Goal: Information Seeking & Learning: Learn about a topic

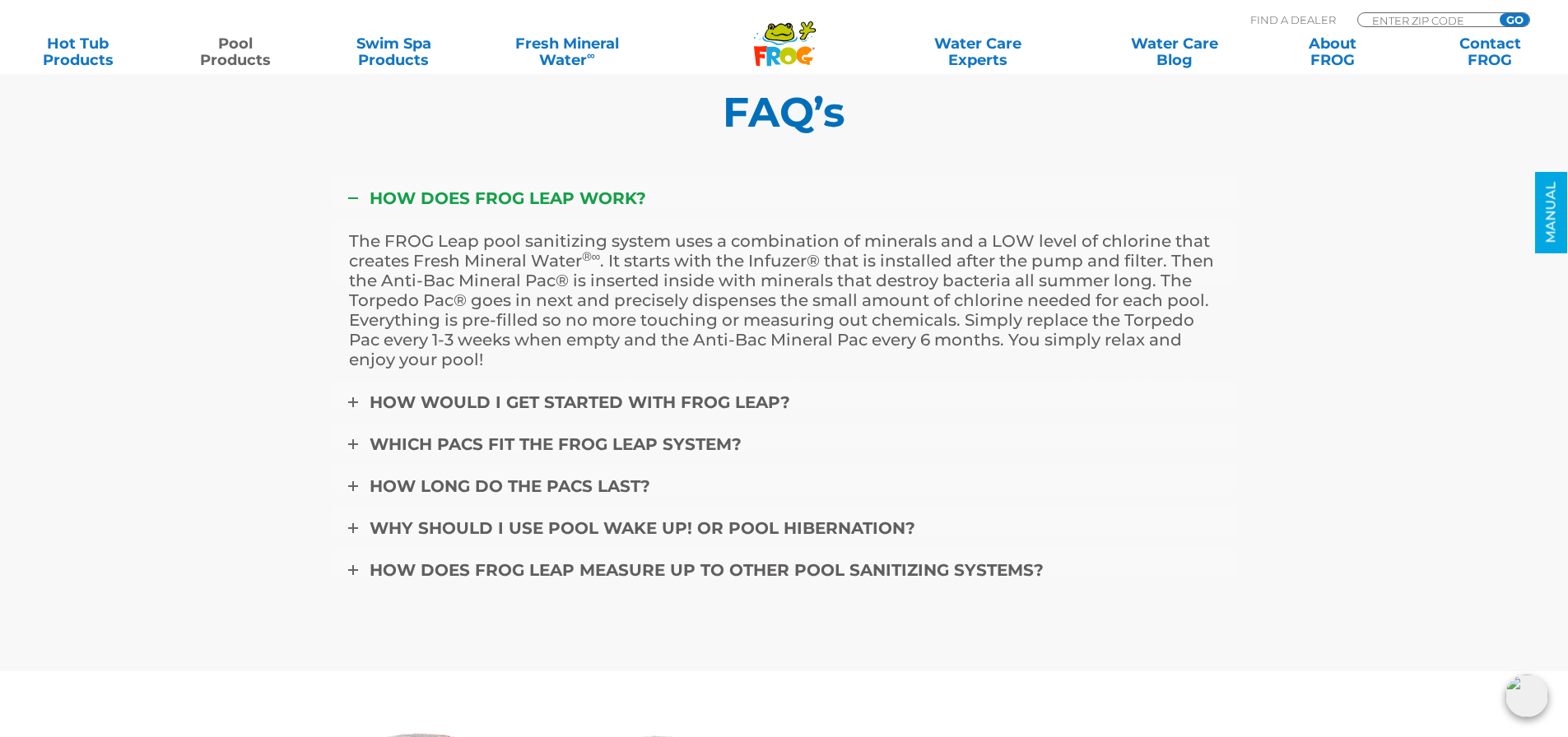
scroll to position [6911, 0]
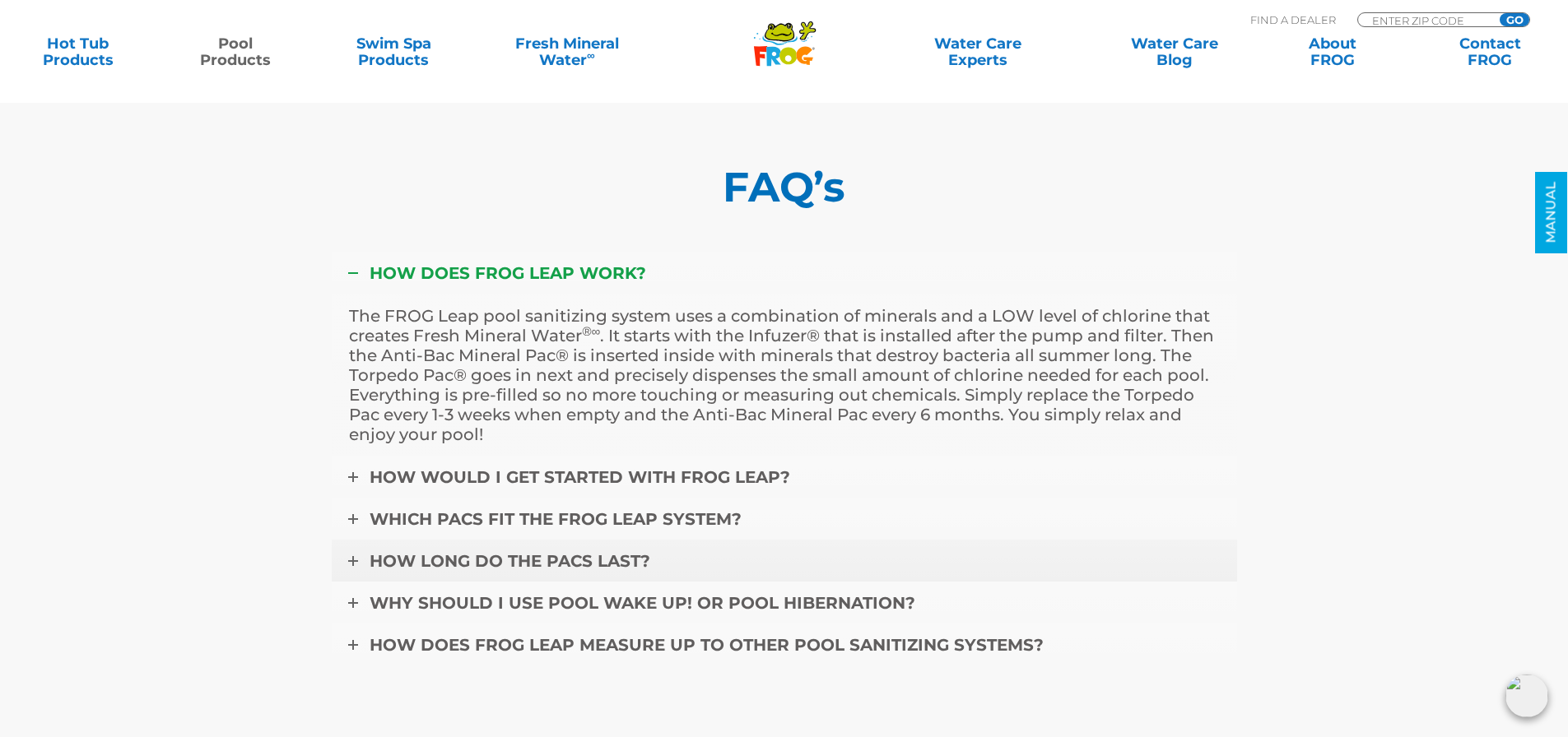
click at [350, 556] on icon at bounding box center [352, 561] width 10 height 10
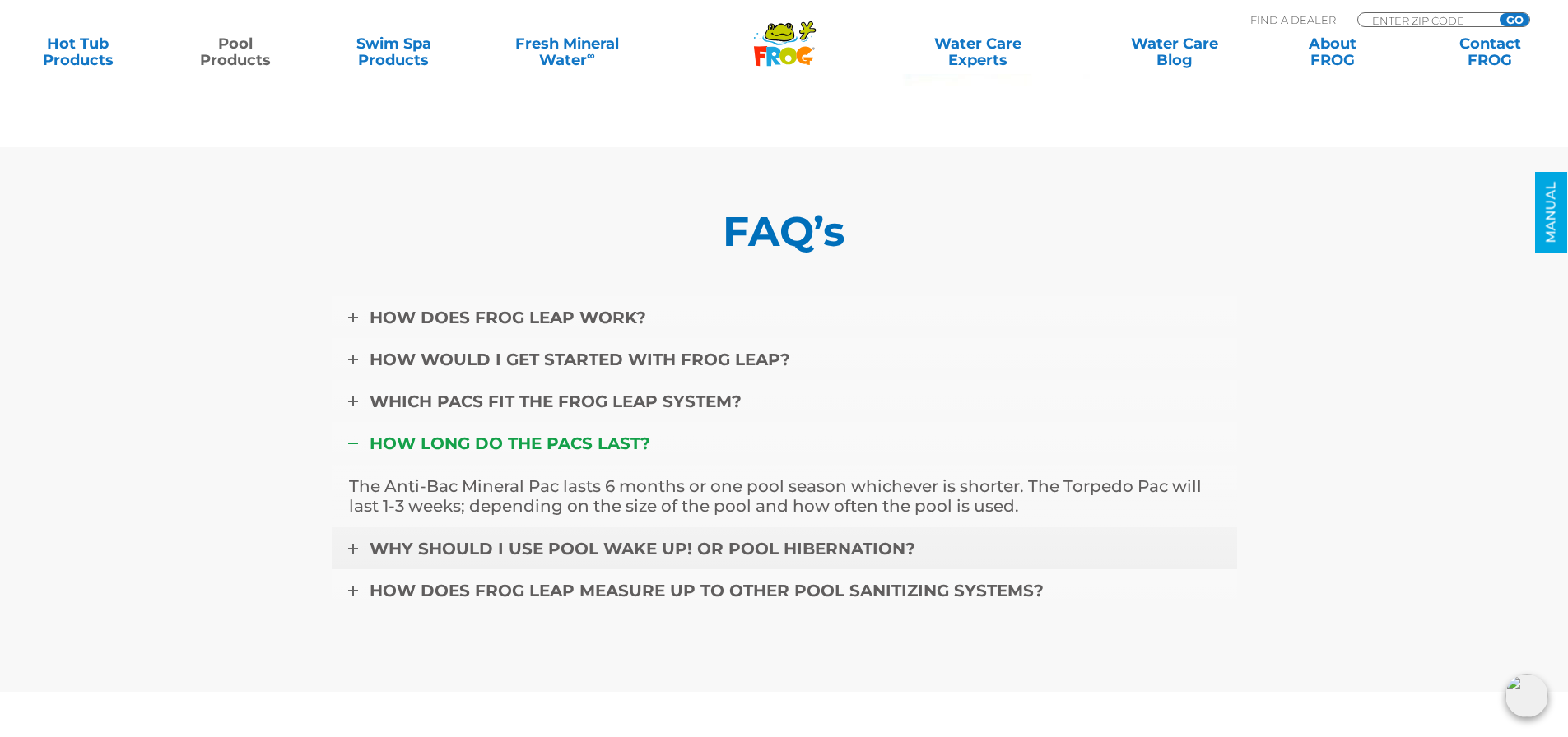
scroll to position [6828, 0]
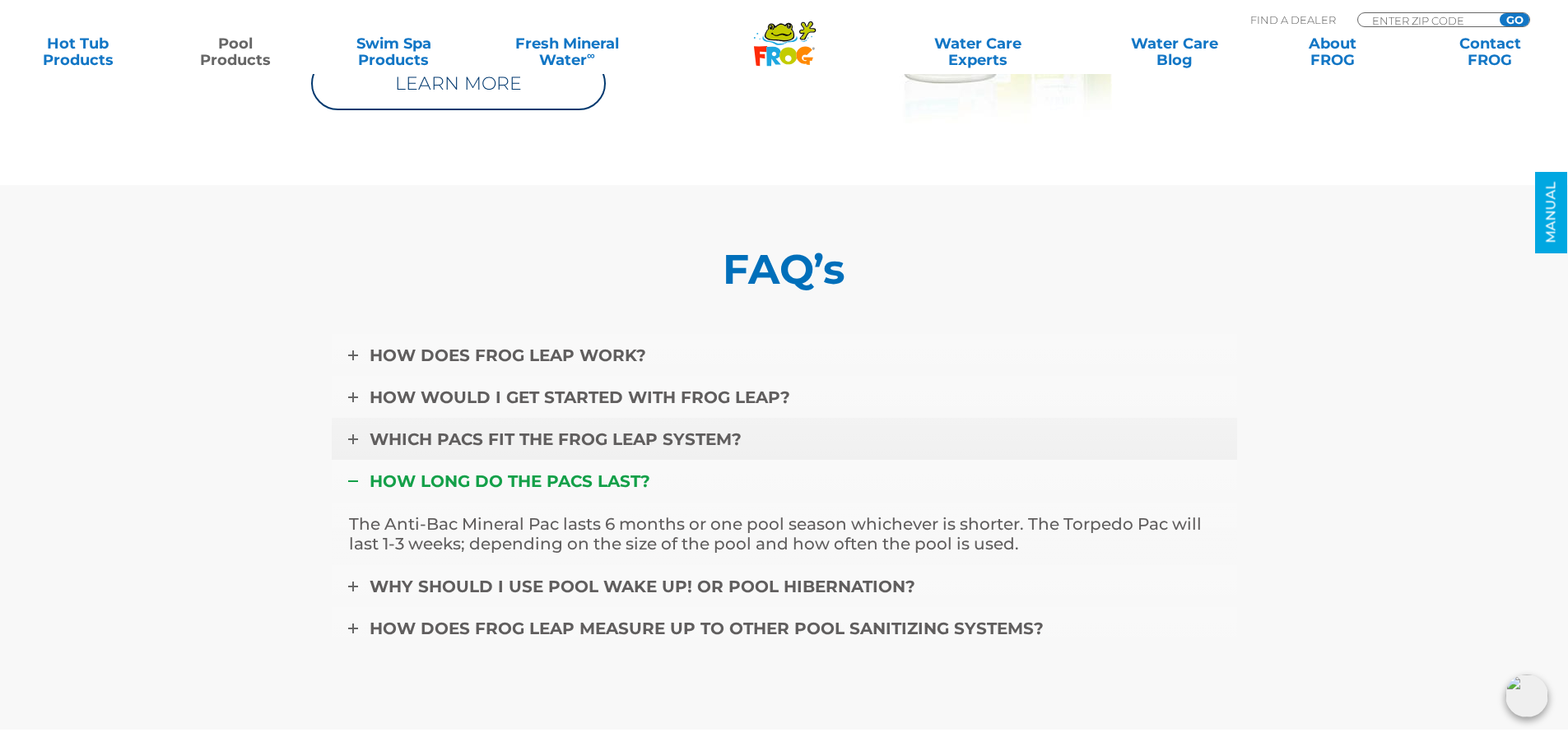
click at [351, 434] on icon at bounding box center [352, 439] width 10 height 10
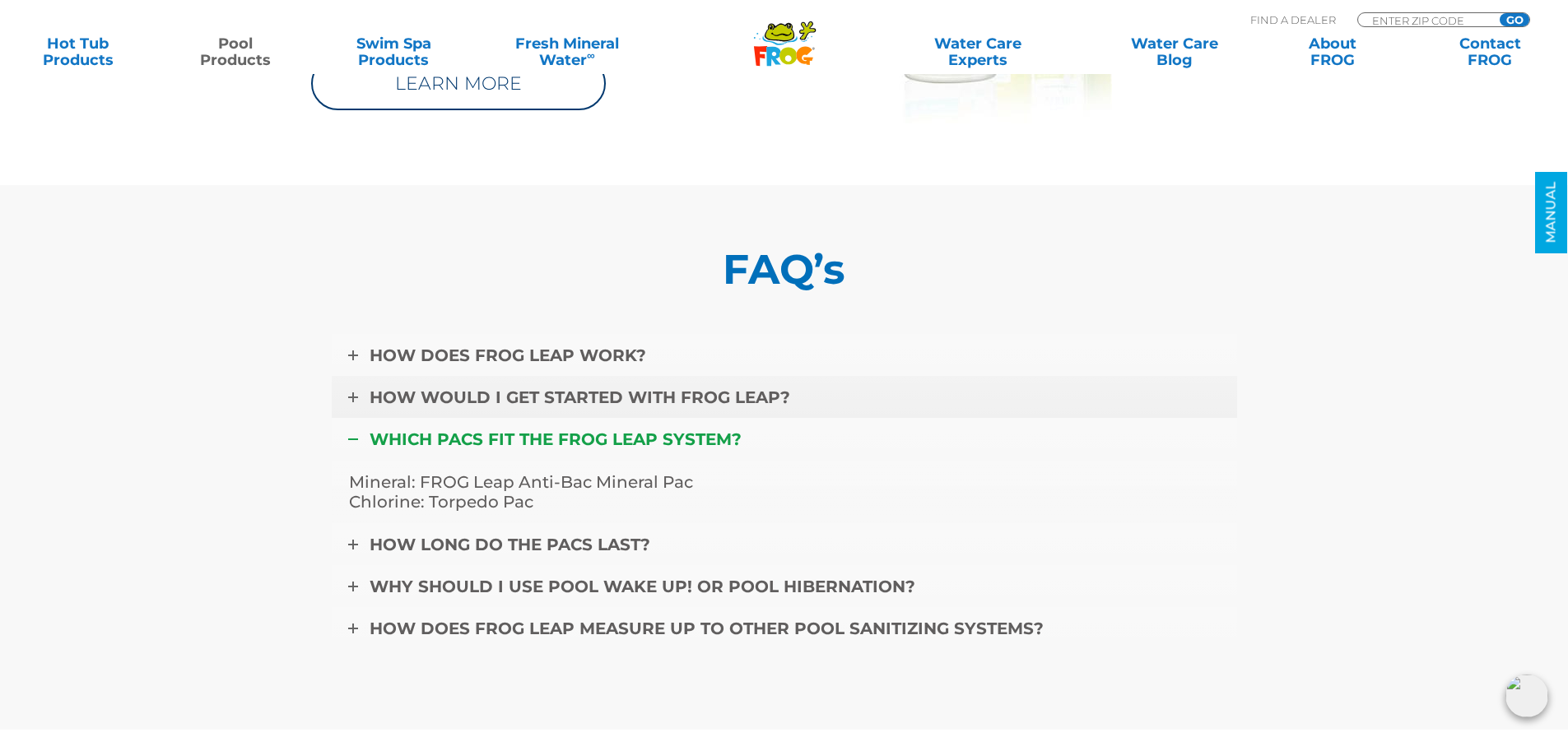
click at [350, 392] on icon at bounding box center [352, 397] width 10 height 10
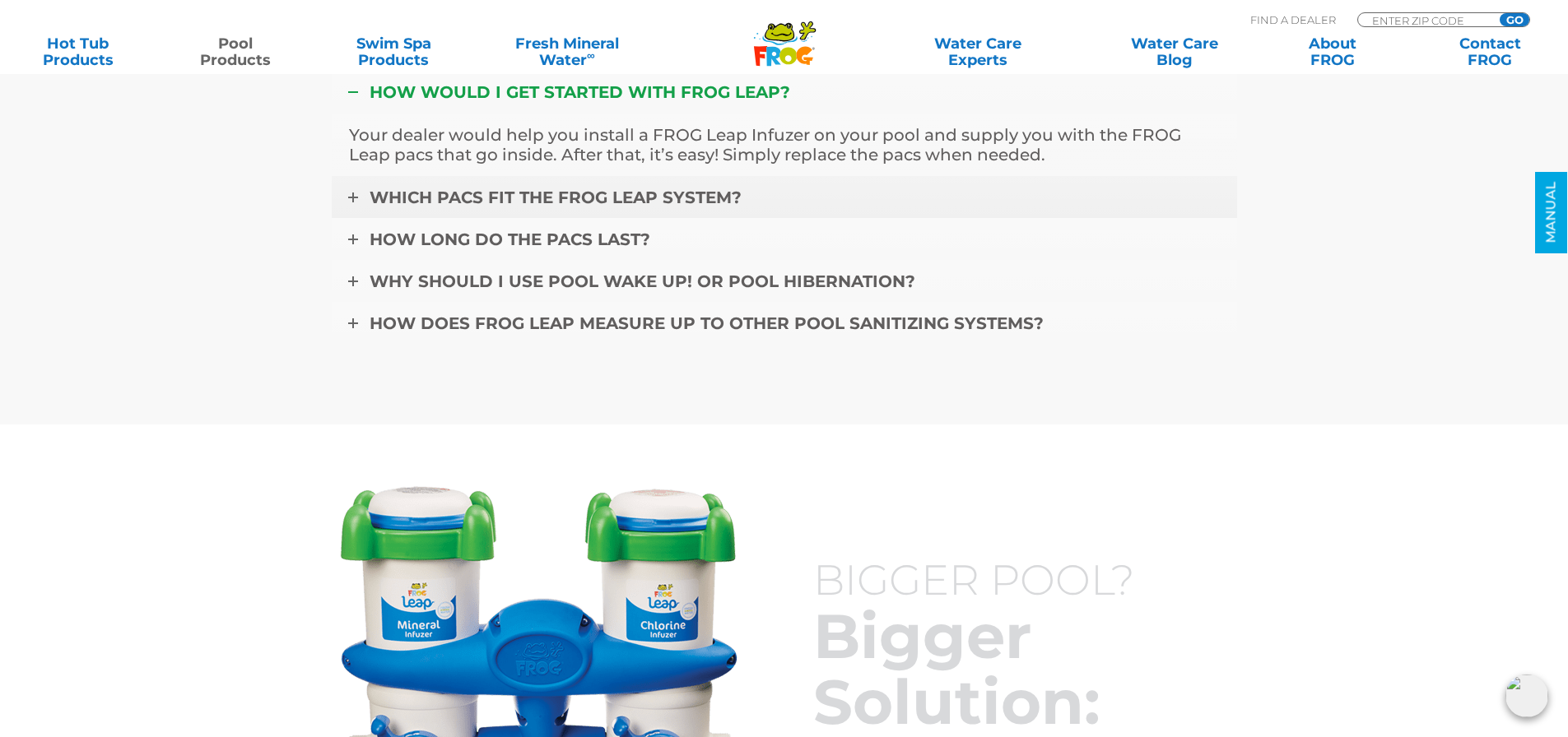
scroll to position [7240, 0]
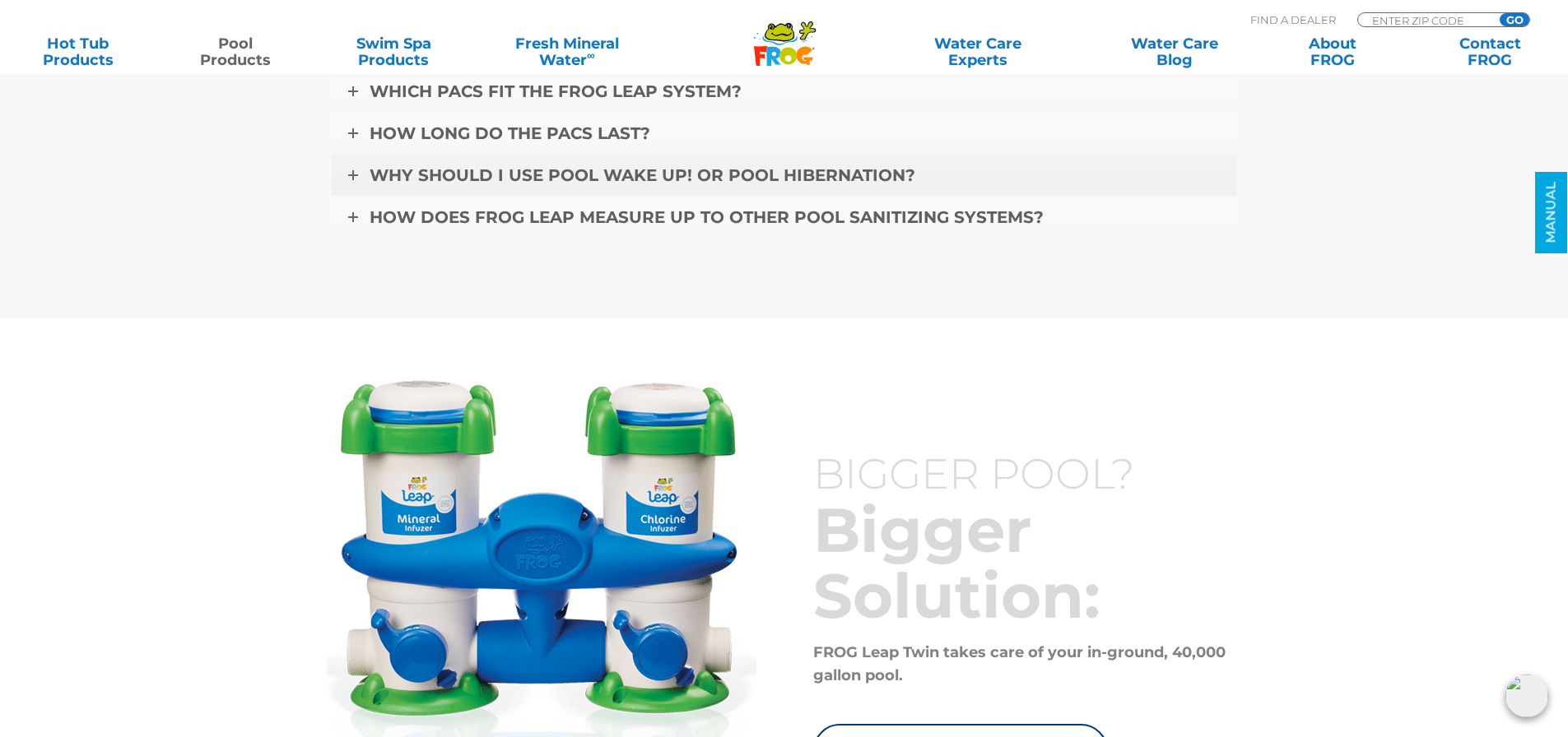
click at [480, 166] on span "Why should I use Pool Wake Up! or Pool Hibernation?" at bounding box center [642, 175] width 546 height 20
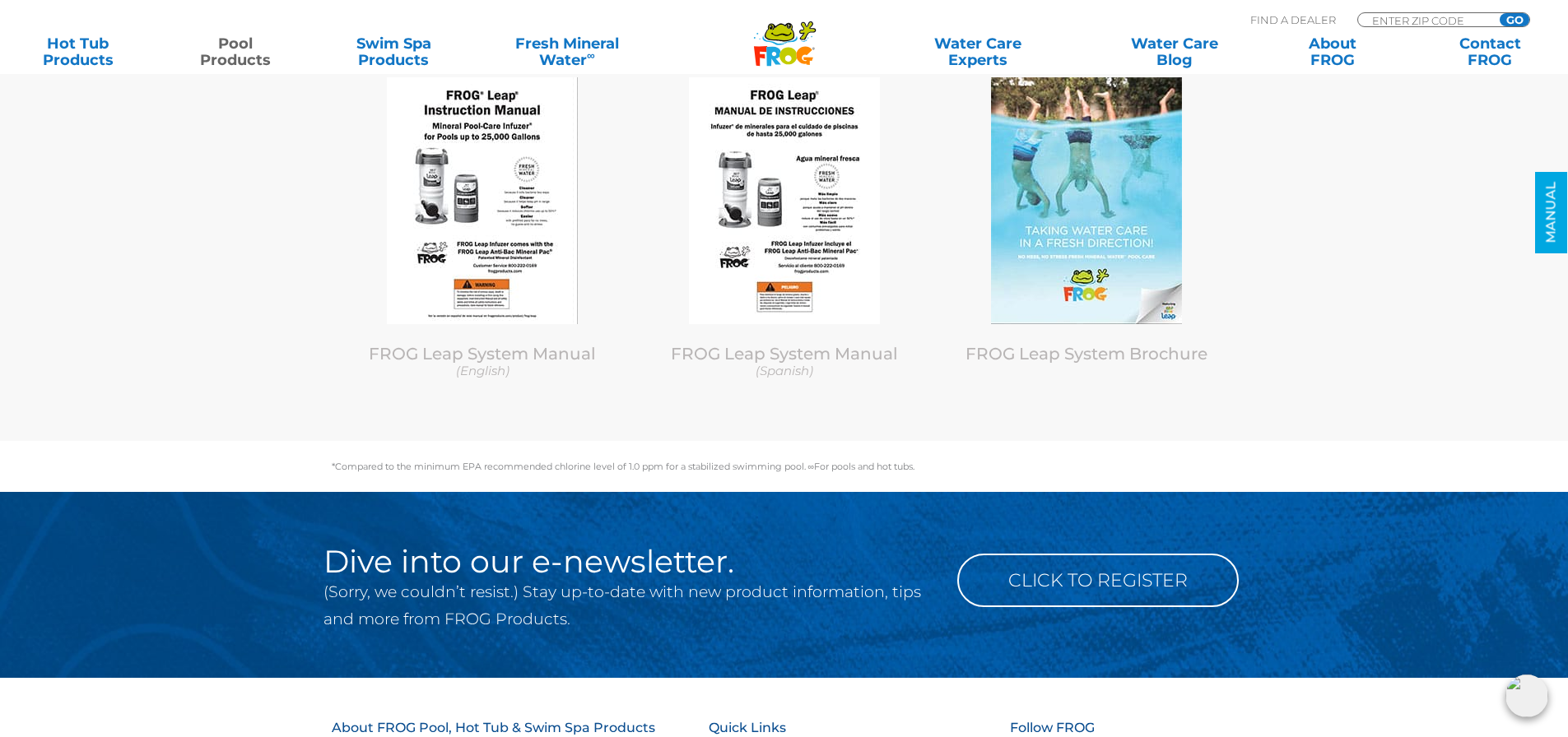
scroll to position [8007, 0]
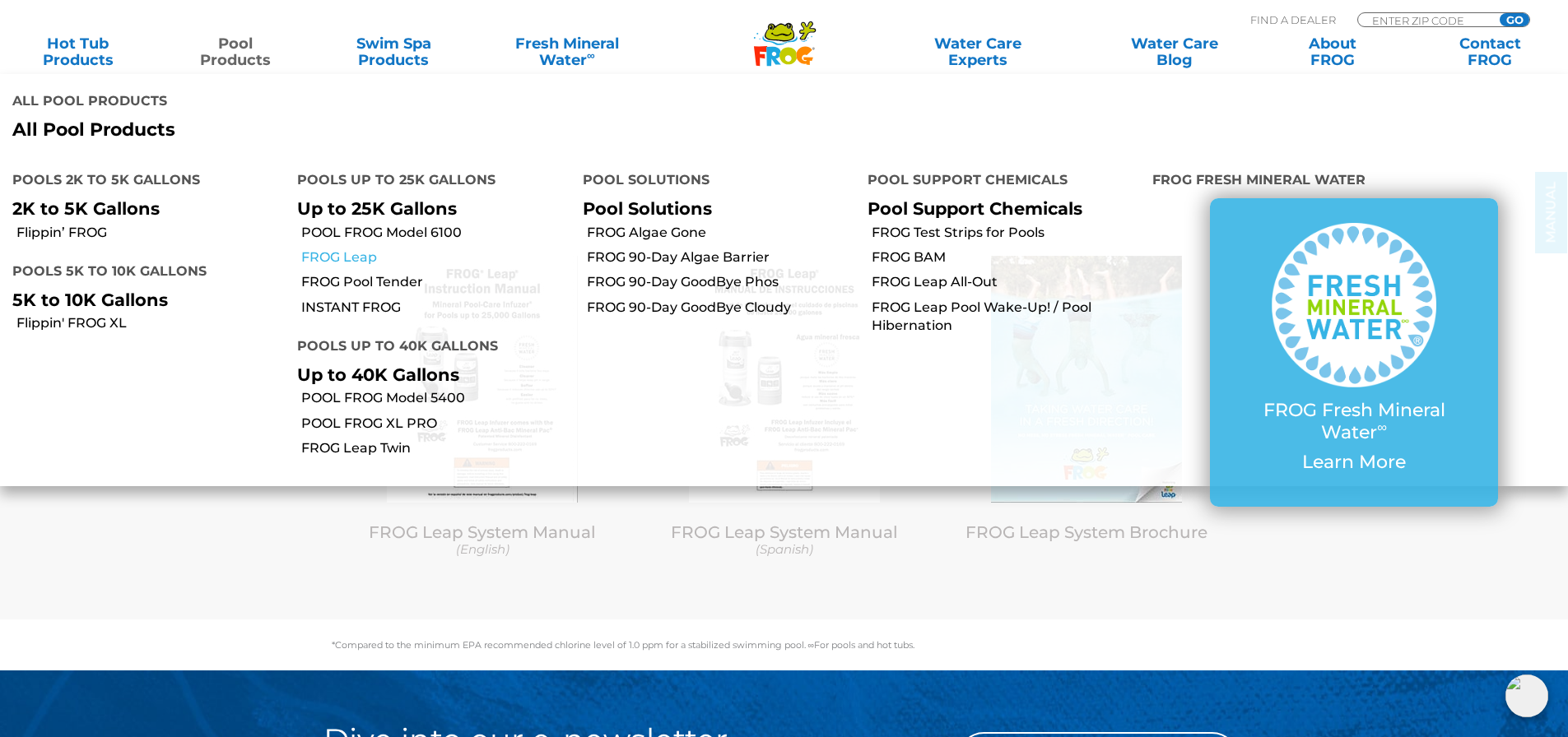
click at [364, 249] on link "FROG Leap" at bounding box center [435, 257] width 269 height 18
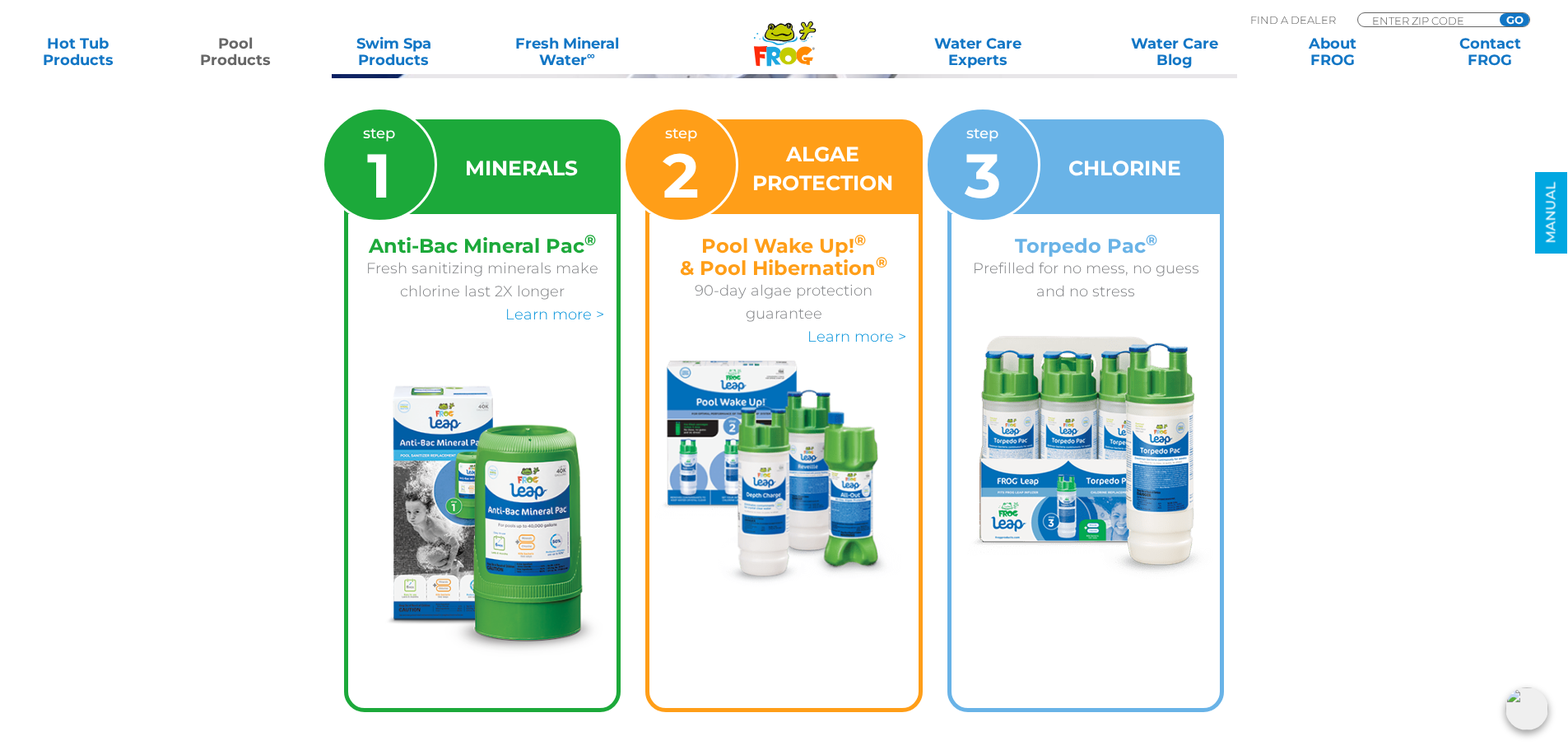
scroll to position [2552, 0]
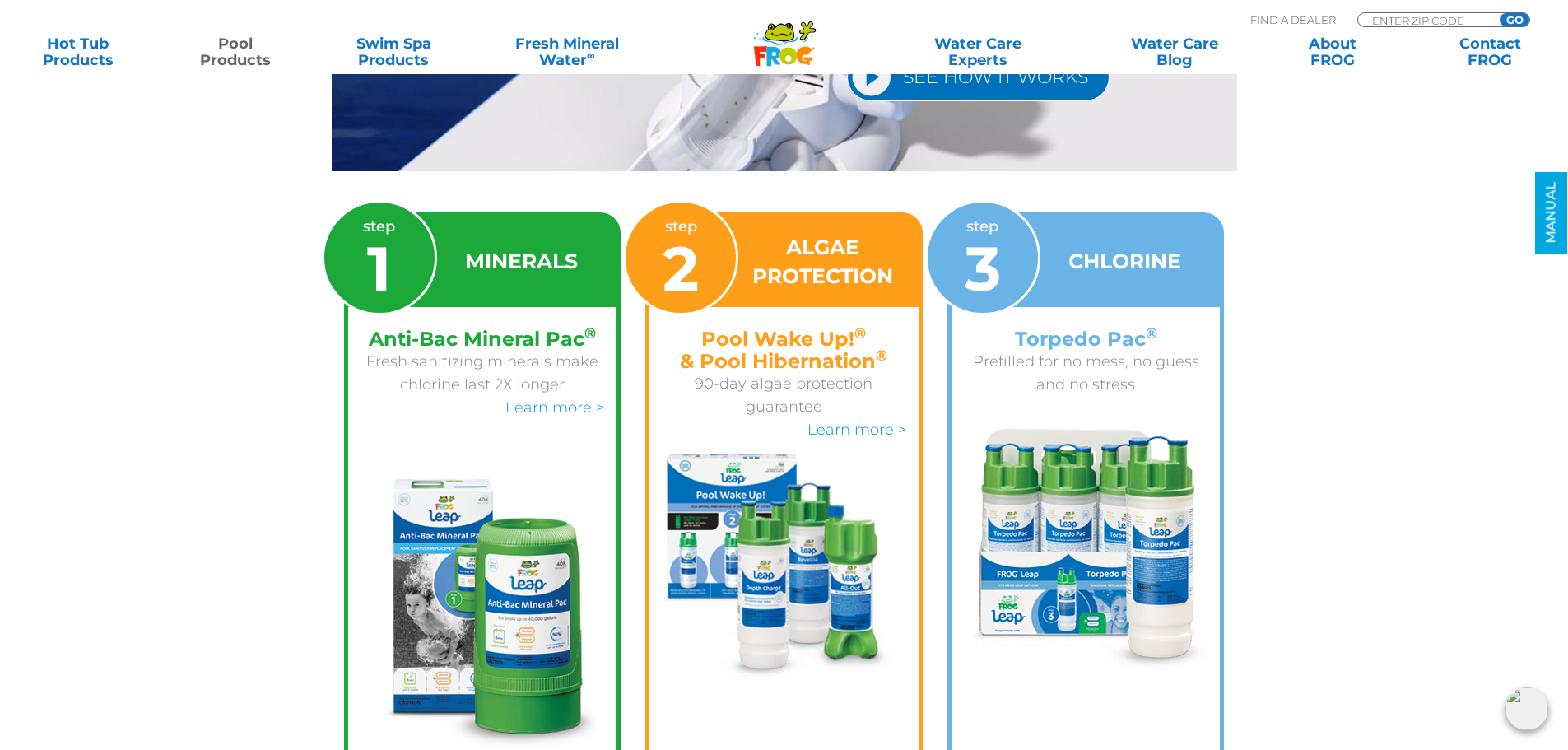
click at [546, 247] on h3 "MINERALS" at bounding box center [521, 261] width 112 height 29
click at [552, 398] on link "Learn more >" at bounding box center [555, 407] width 99 height 18
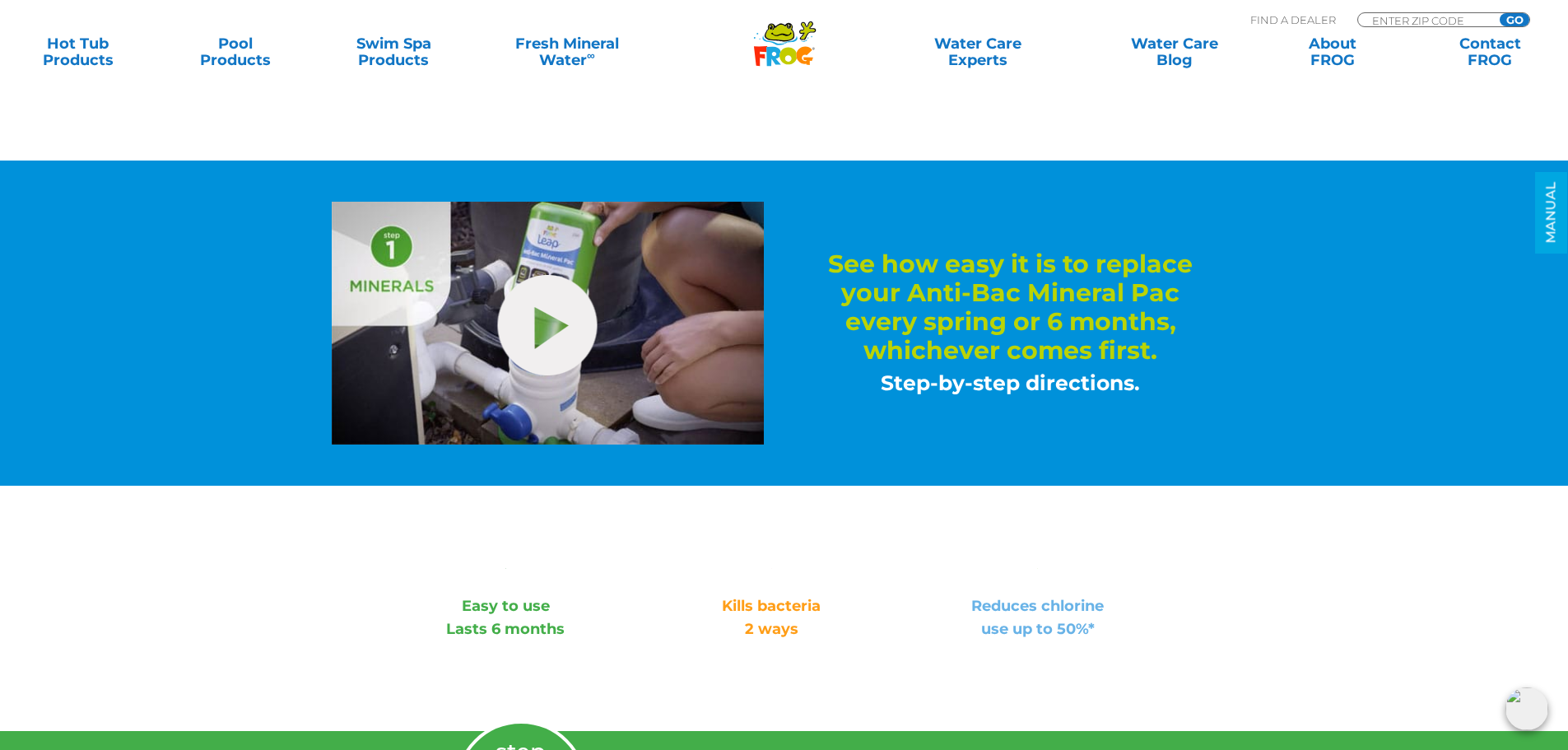
scroll to position [823, 0]
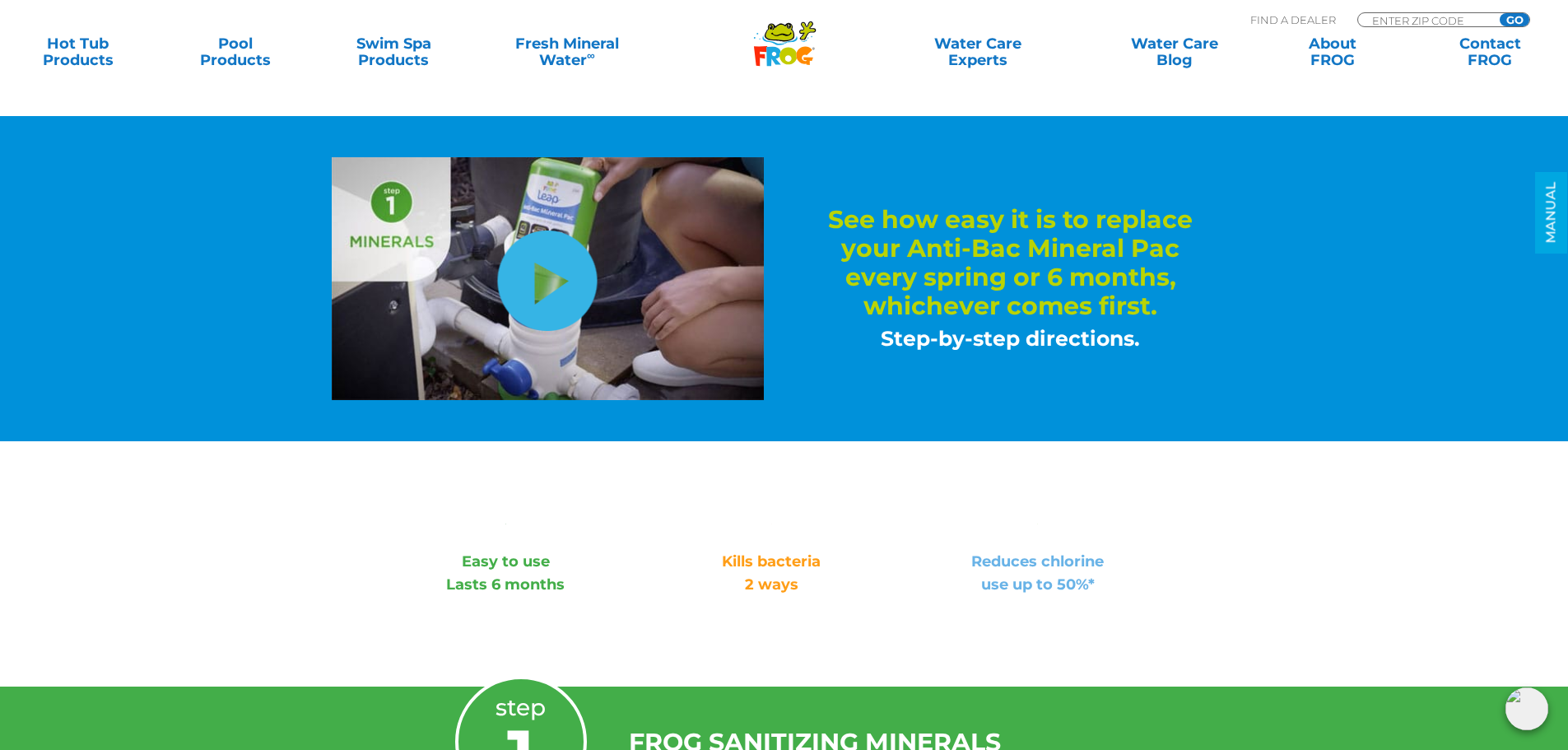
click at [569, 274] on link "hide-me" at bounding box center [548, 280] width 100 height 100
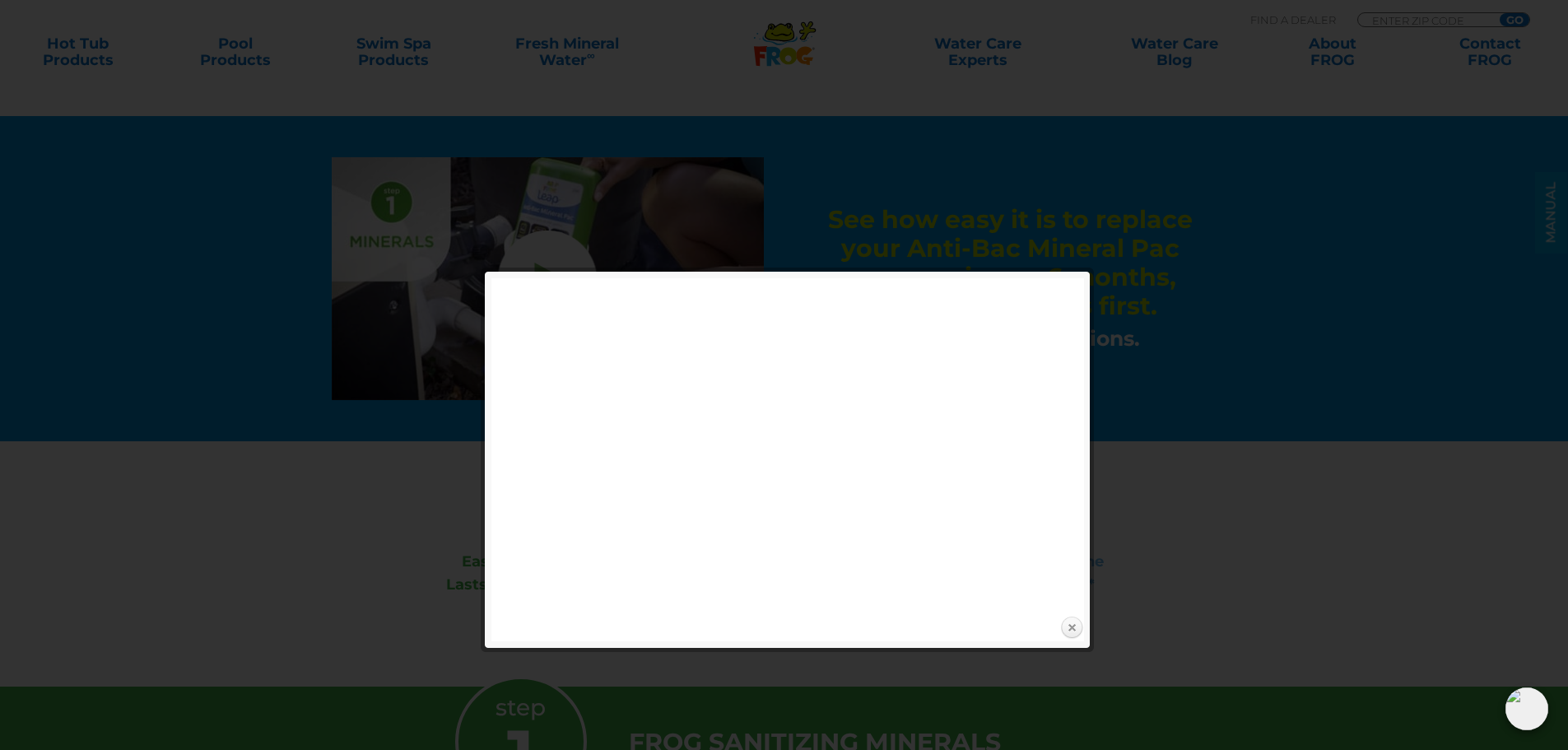
click at [1075, 638] on link "Close" at bounding box center [1072, 628] width 25 height 25
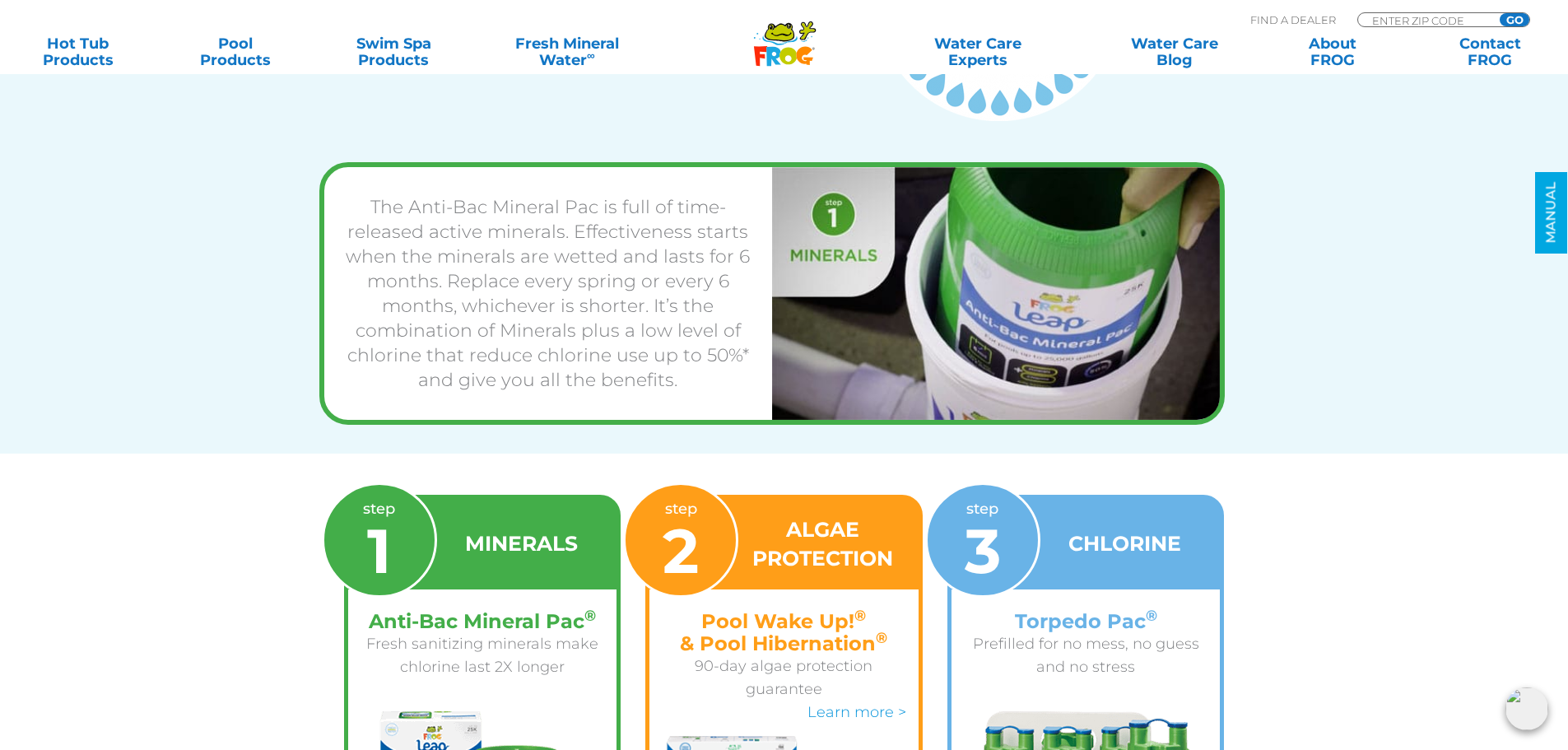
scroll to position [1812, 0]
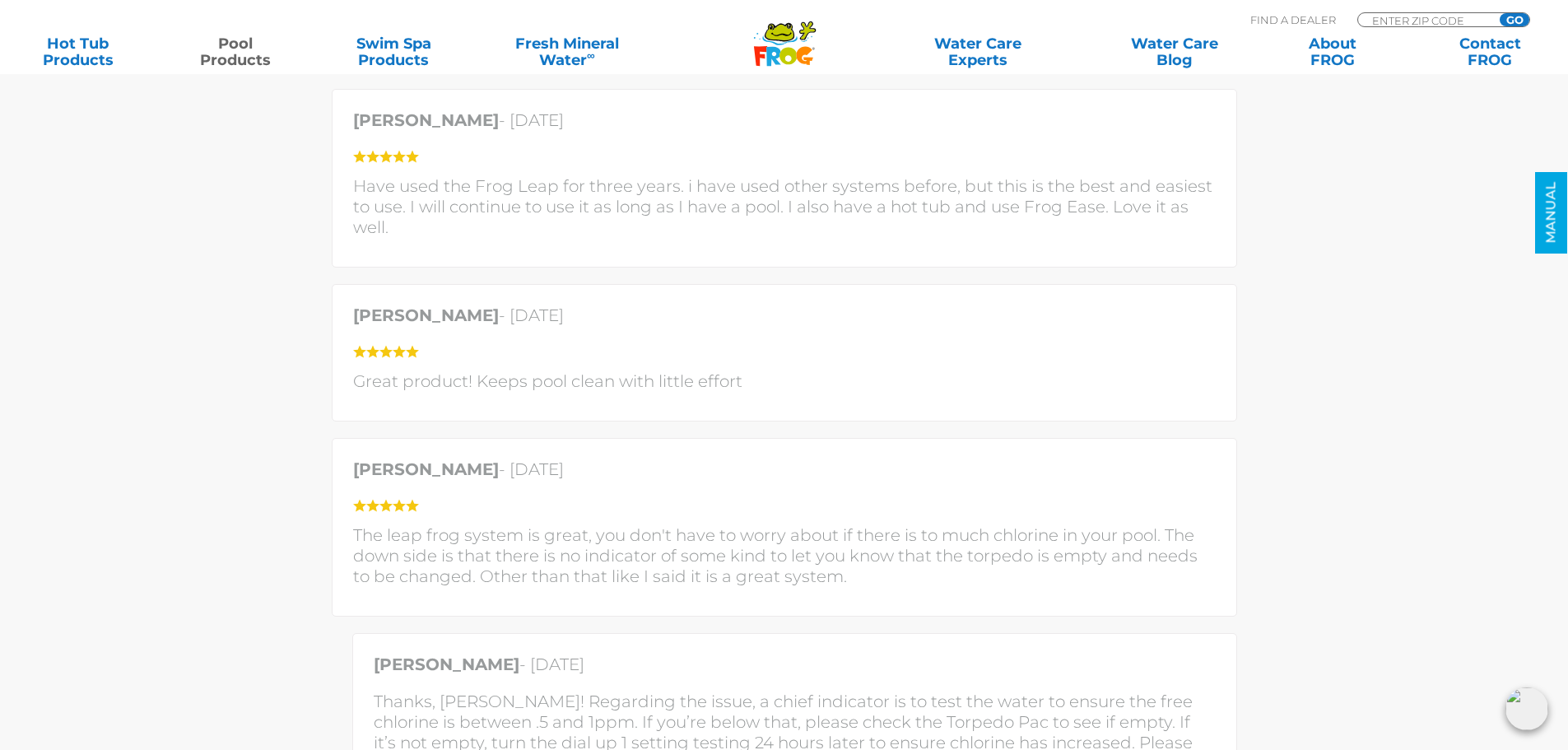
scroll to position [4858, 0]
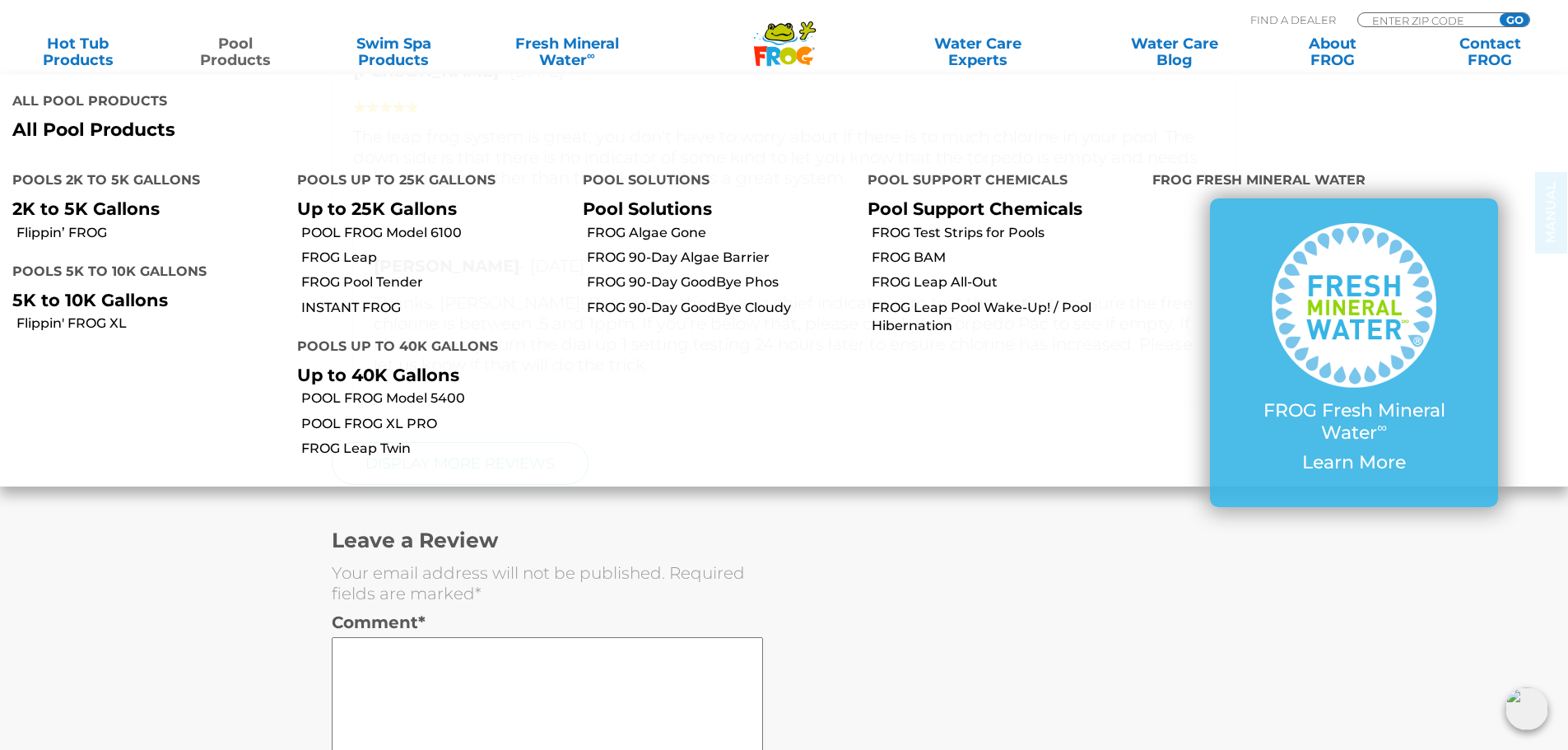
click at [240, 59] on link "Pool Products" at bounding box center [235, 51] width 123 height 33
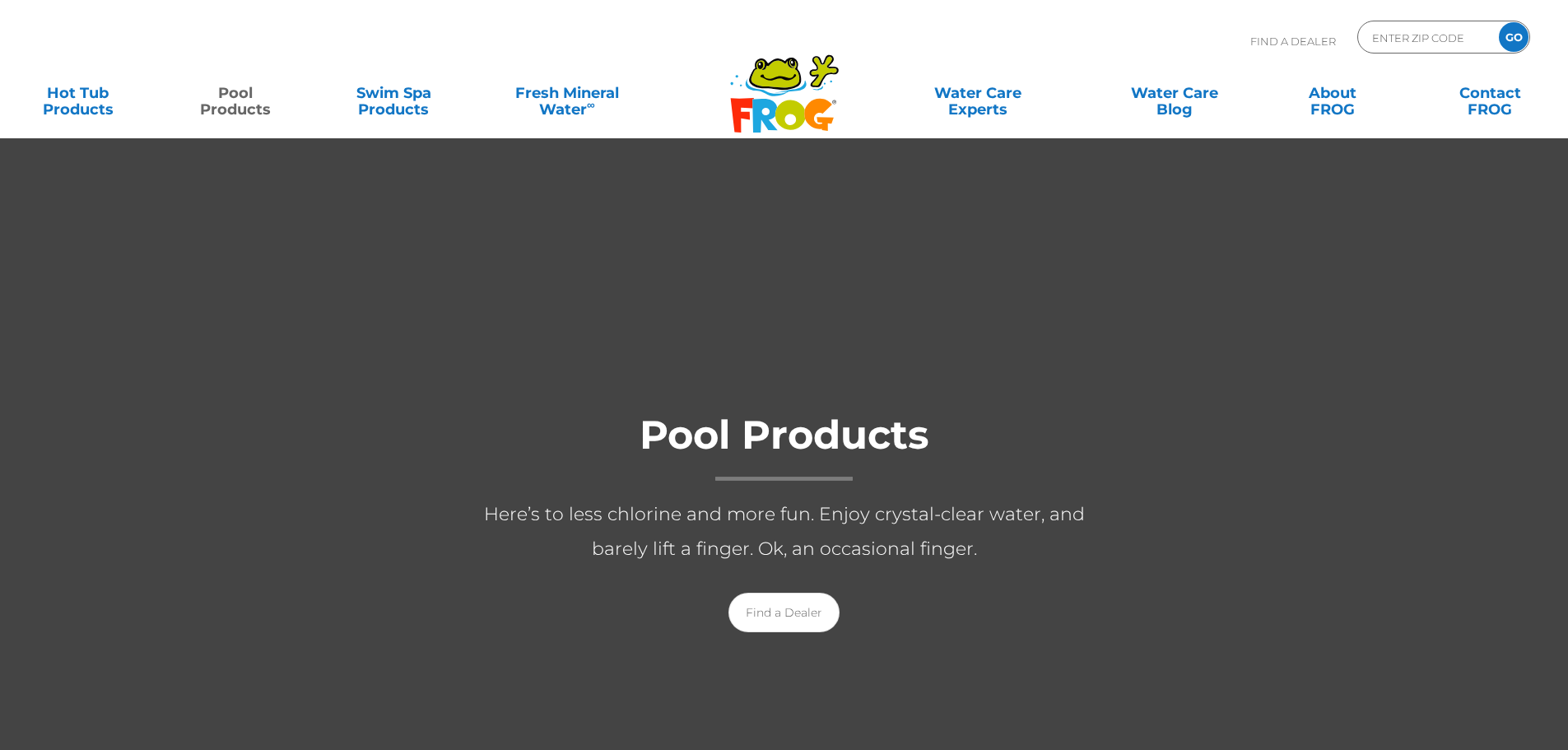
click at [364, 192] on div at bounding box center [784, 537] width 1568 height 801
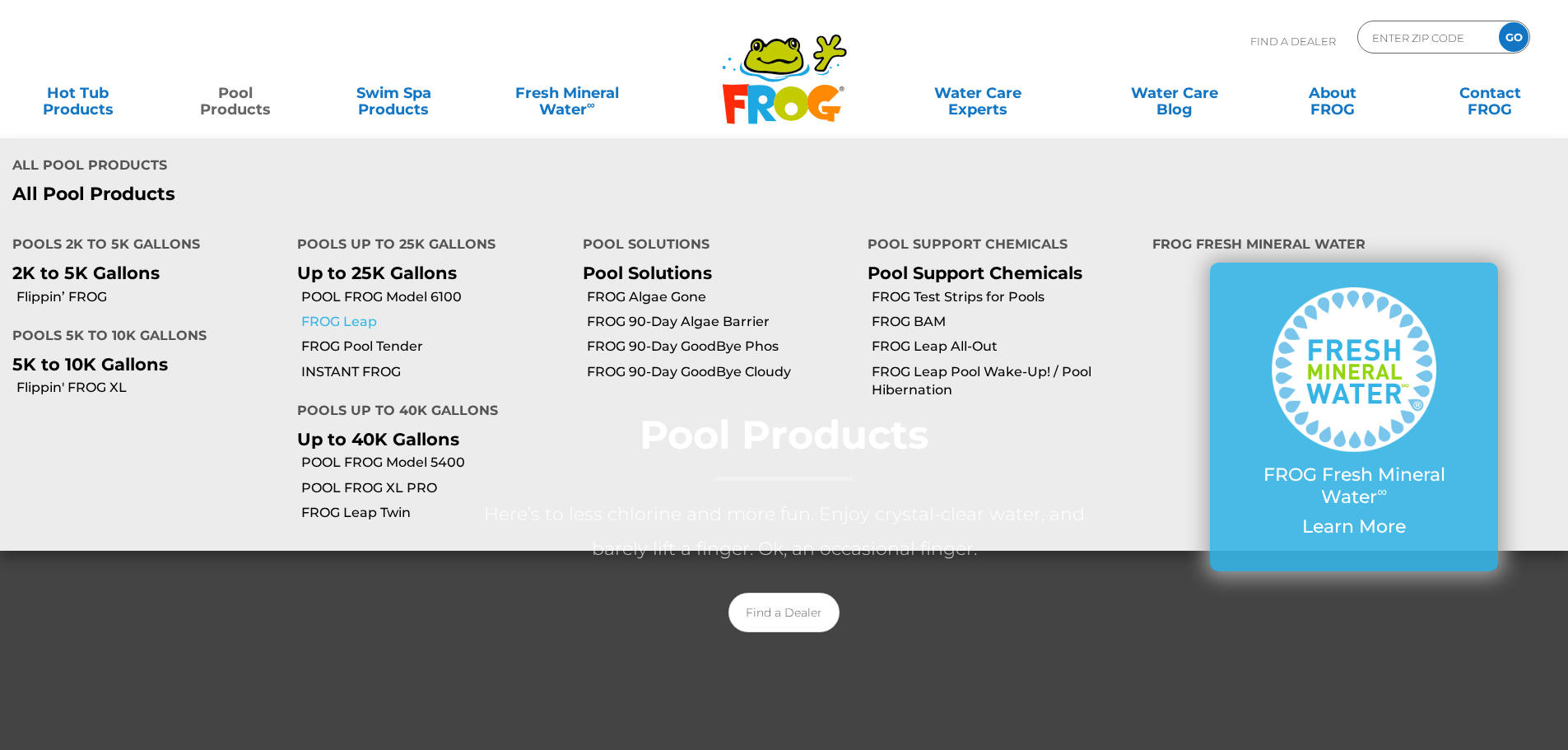
click at [370, 313] on link "FROG Leap" at bounding box center [435, 321] width 269 height 18
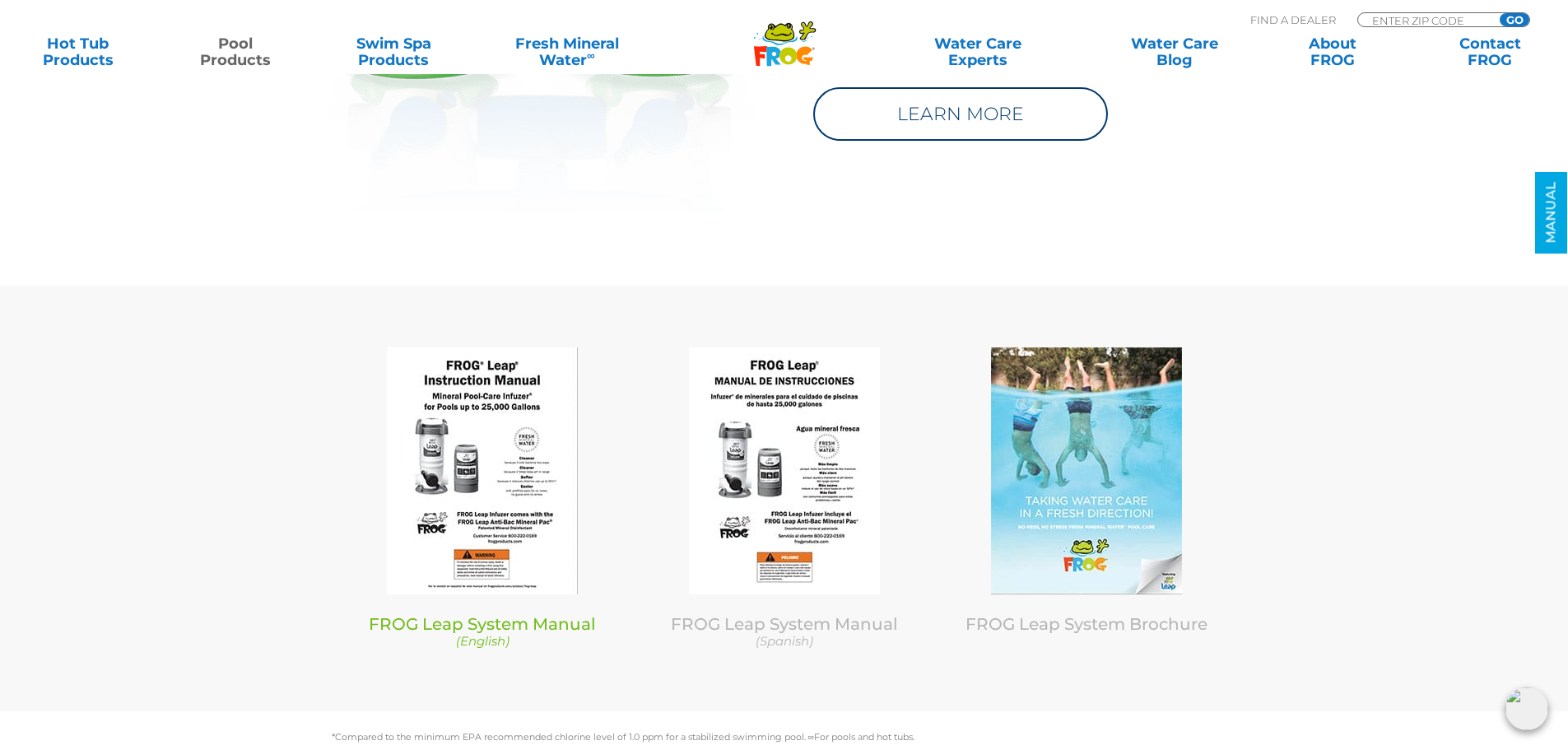
scroll to position [7987, 0]
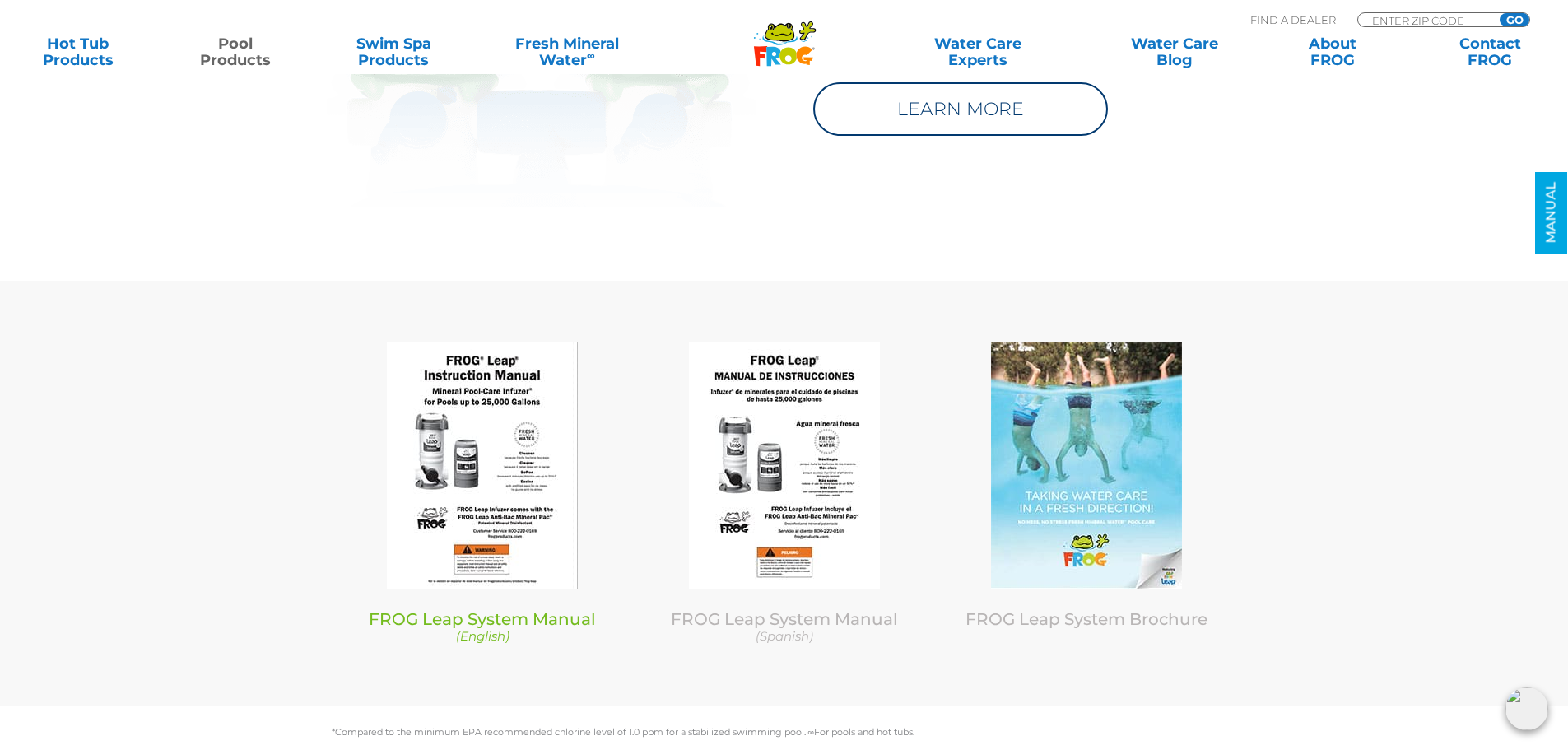
click at [467, 438] on img at bounding box center [482, 465] width 191 height 247
